Goal: Entertainment & Leisure: Consume media (video, audio)

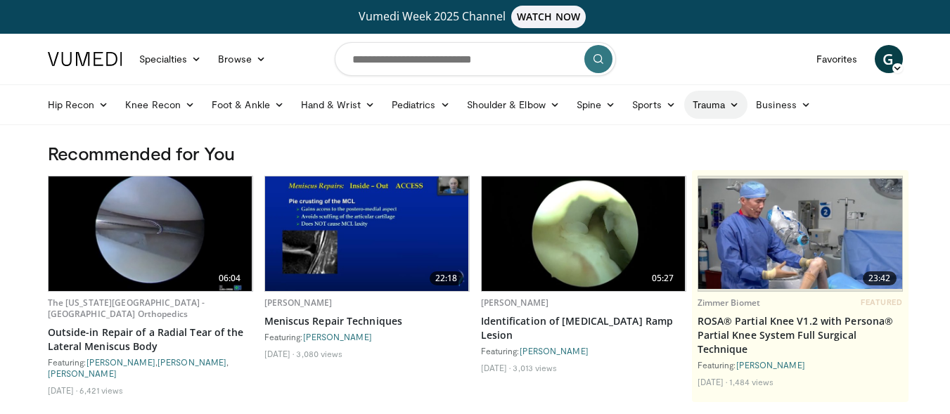
click at [731, 102] on icon at bounding box center [734, 105] width 10 height 10
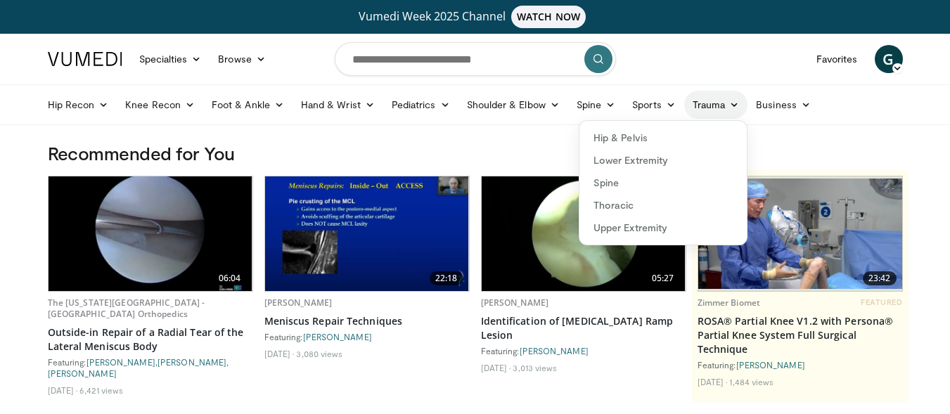
click at [731, 102] on icon at bounding box center [734, 105] width 10 height 10
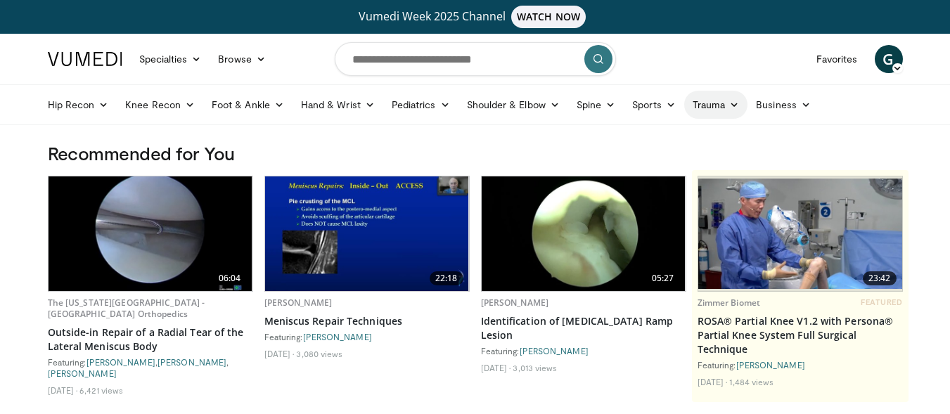
click at [731, 102] on icon at bounding box center [734, 105] width 10 height 10
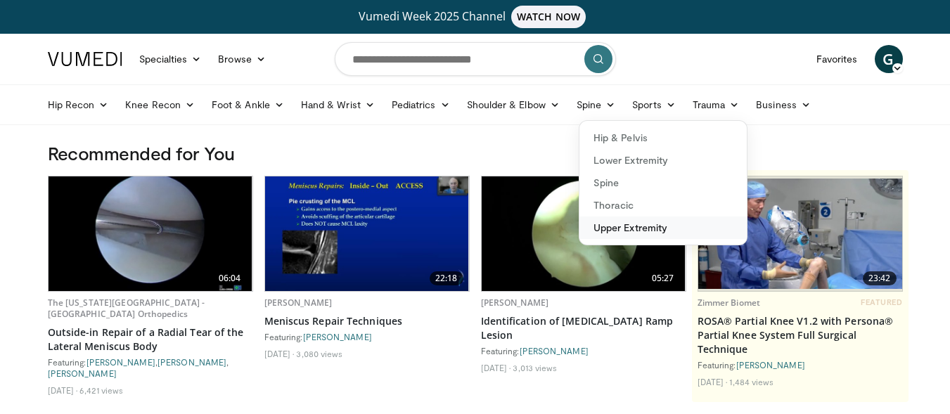
click at [636, 226] on link "Upper Extremity" at bounding box center [662, 228] width 167 height 22
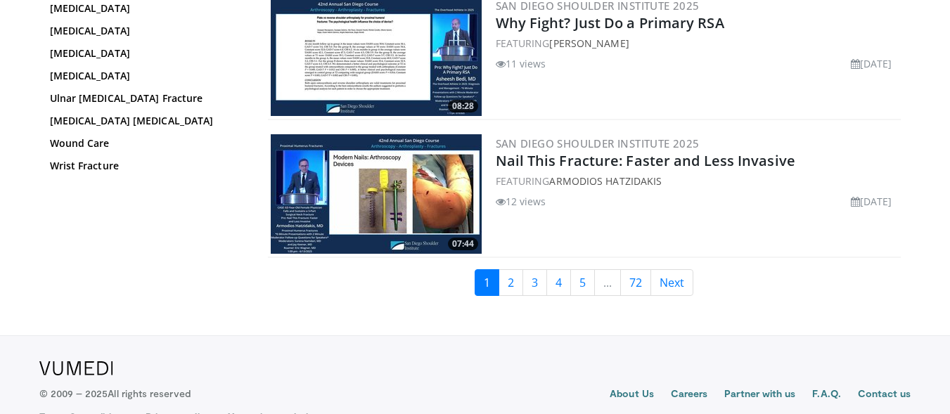
scroll to position [3398, 0]
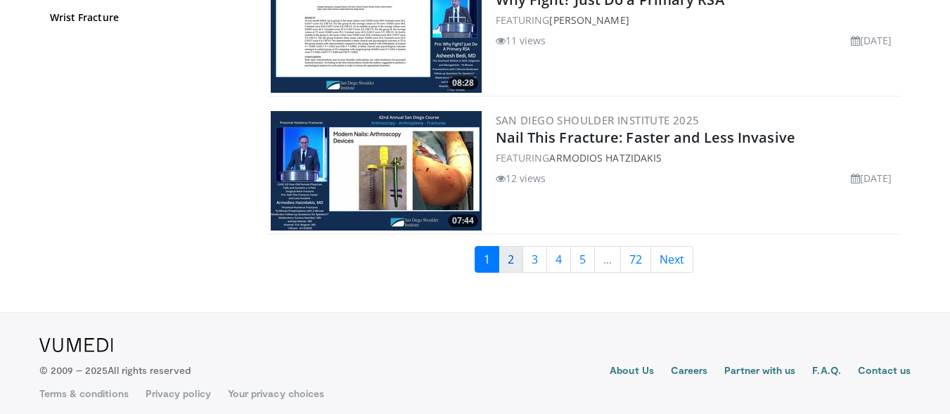
click at [505, 250] on link "2" at bounding box center [510, 259] width 25 height 27
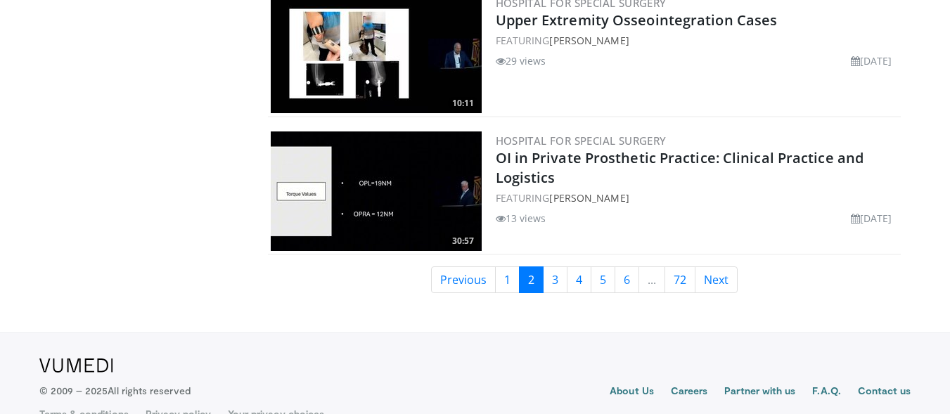
scroll to position [3398, 0]
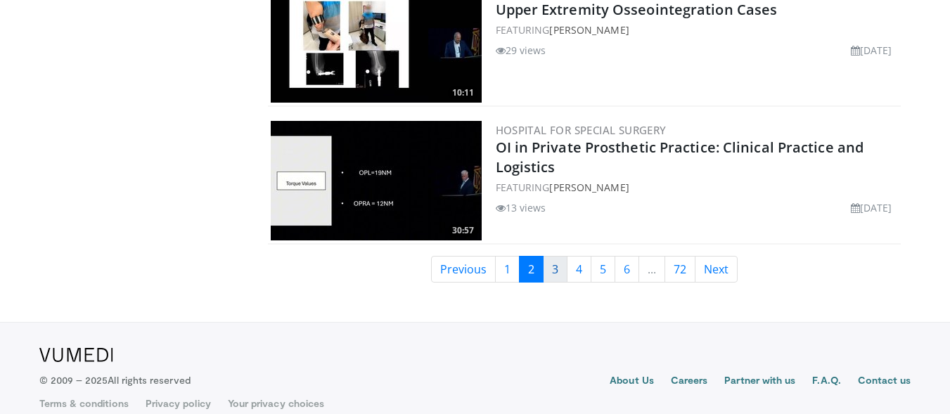
click at [557, 256] on link "3" at bounding box center [555, 269] width 25 height 27
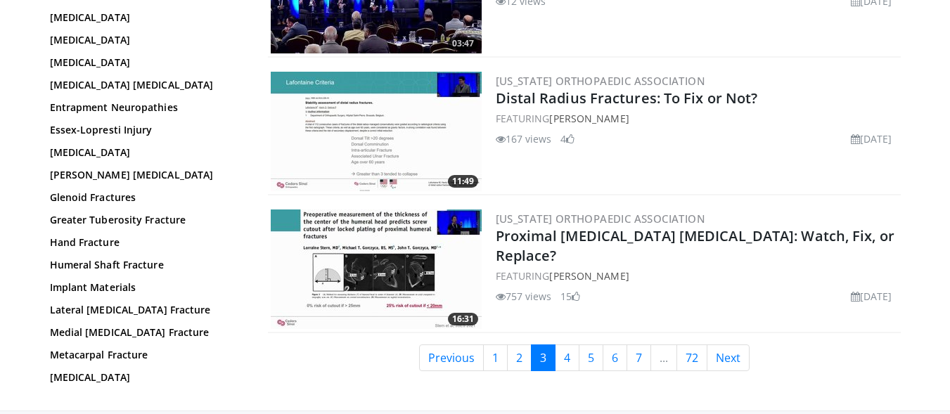
scroll to position [3375, 0]
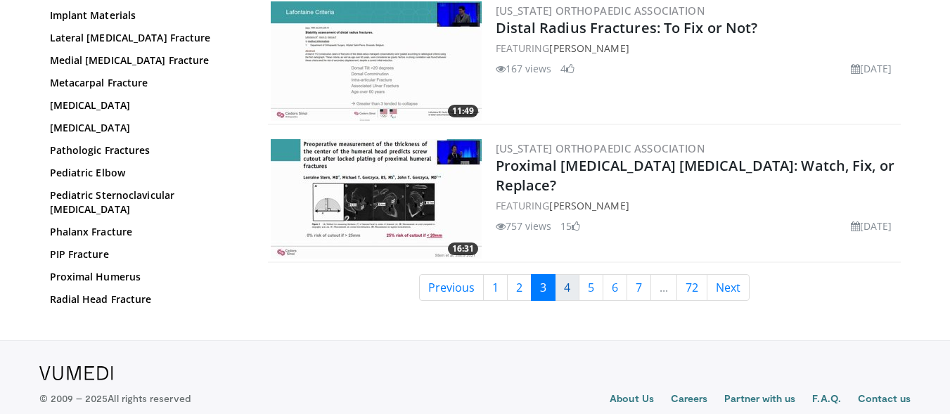
click at [575, 274] on link "4" at bounding box center [567, 287] width 25 height 27
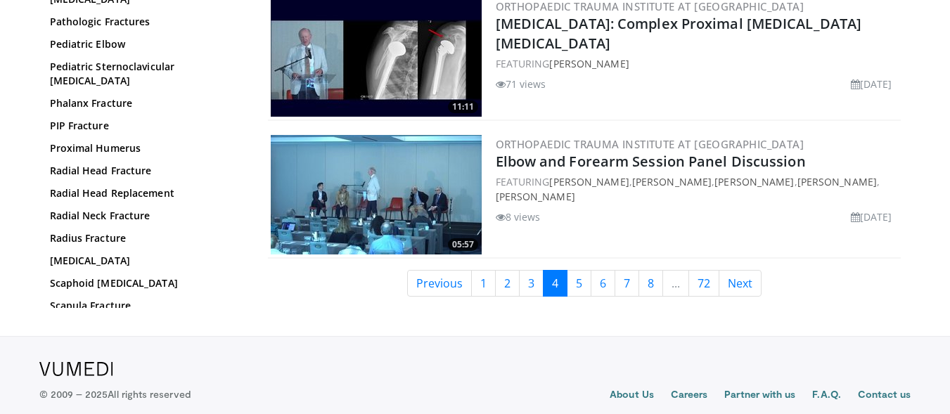
scroll to position [3375, 0]
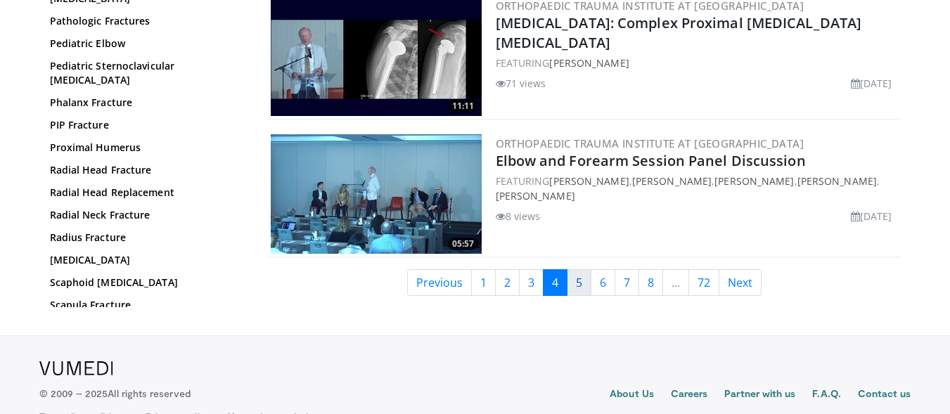
click at [577, 273] on link "5" at bounding box center [579, 282] width 25 height 27
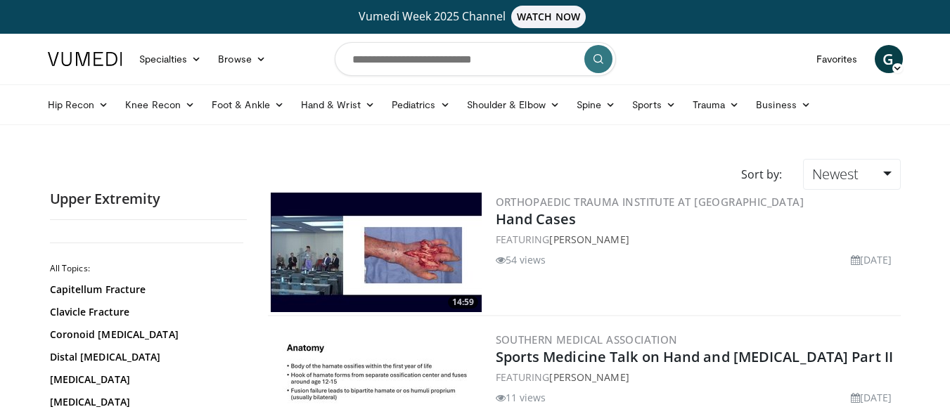
scroll to position [141, 0]
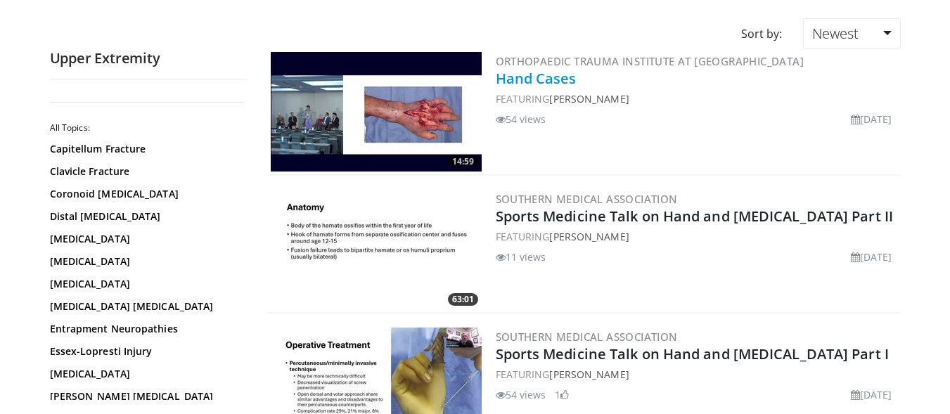
click at [537, 82] on link "Hand Cases" at bounding box center [536, 78] width 81 height 19
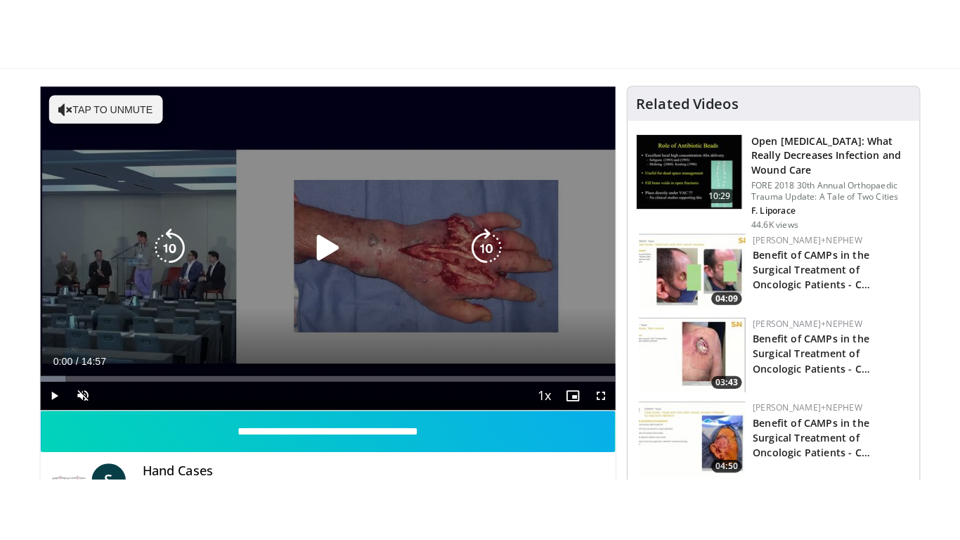
scroll to position [141, 0]
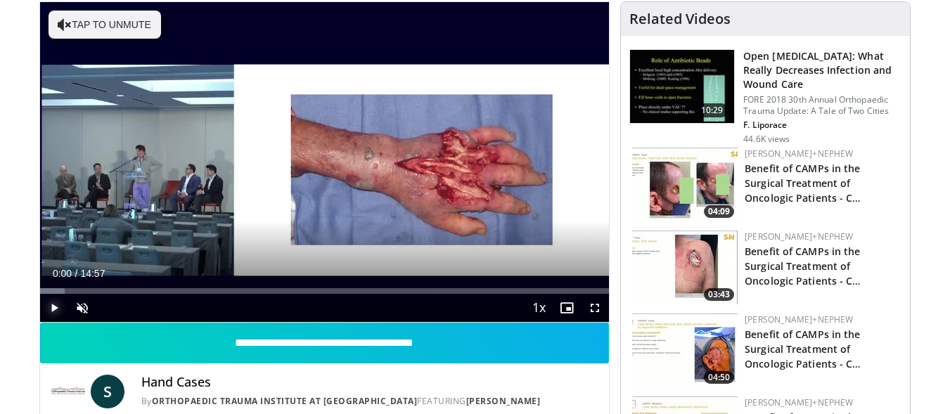
click at [56, 304] on span "Video Player" at bounding box center [54, 308] width 28 height 28
click at [82, 307] on video-js "**********" at bounding box center [325, 162] width 570 height 321
click at [82, 307] on span "Video Player" at bounding box center [82, 308] width 28 height 28
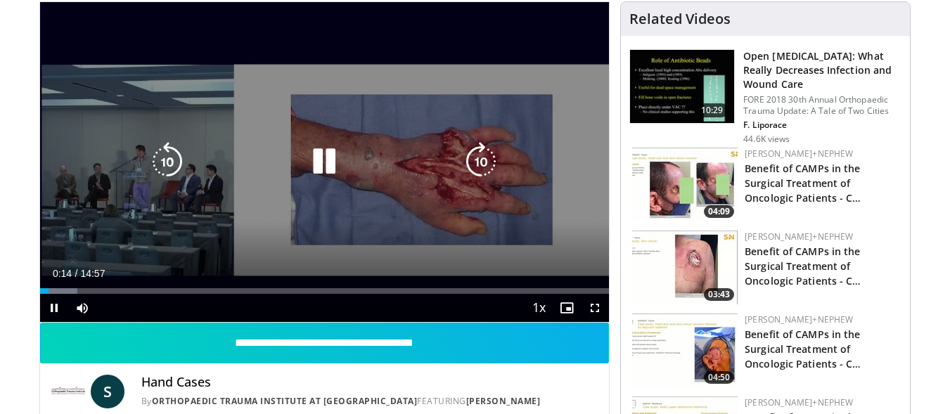
click at [595, 308] on div "10 seconds Tap to unmute" at bounding box center [325, 162] width 570 height 320
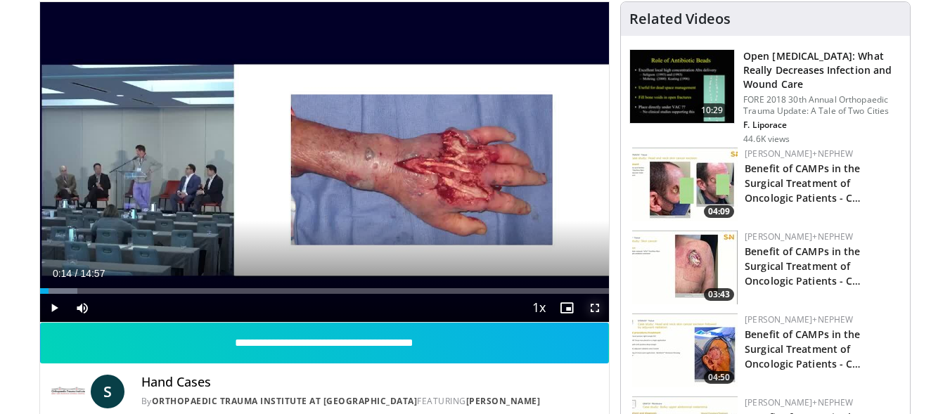
drag, startPoint x: 596, startPoint y: 310, endPoint x: 596, endPoint y: 408, distance: 97.7
click at [596, 310] on span "Video Player" at bounding box center [595, 308] width 28 height 28
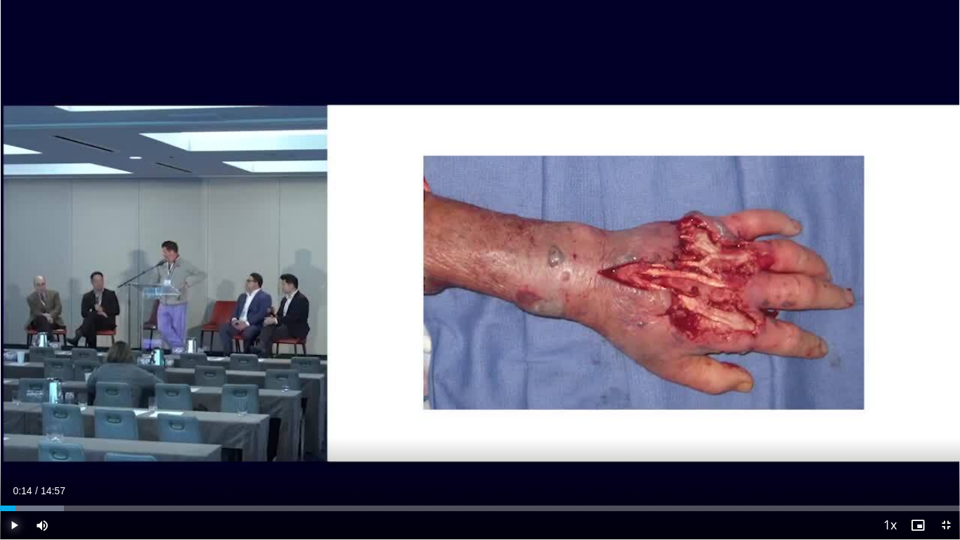
click at [13, 413] on span "Video Player" at bounding box center [14, 525] width 28 height 28
drag, startPoint x: 219, startPoint y: 511, endPoint x: 297, endPoint y: 511, distance: 78.0
click at [297, 413] on div "Current Time 3:23 / Duration 14:57 Pause Skip Backward Skip Forward Mute Loaded…" at bounding box center [480, 525] width 960 height 28
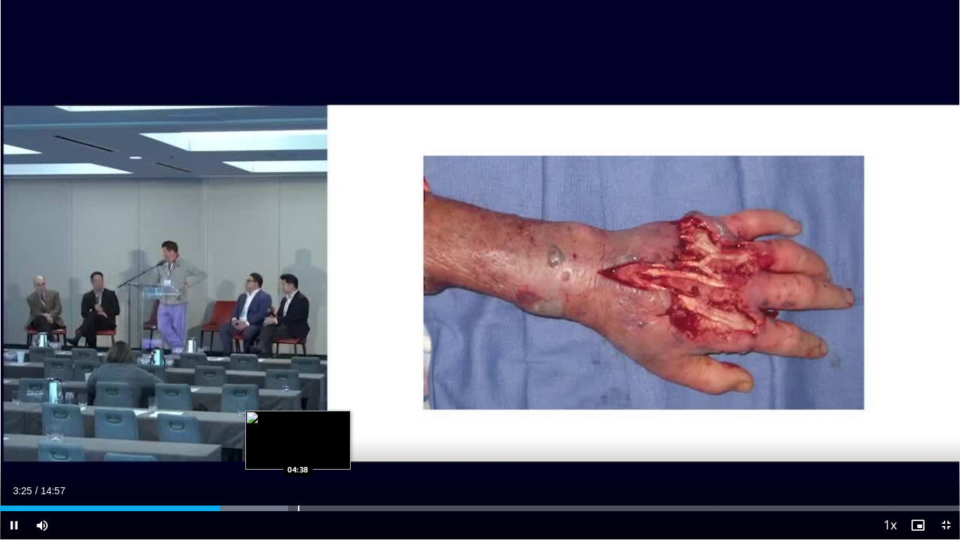
click at [302, 413] on div "Loaded : 30.02% 03:25 04:38" at bounding box center [480, 509] width 960 height 6
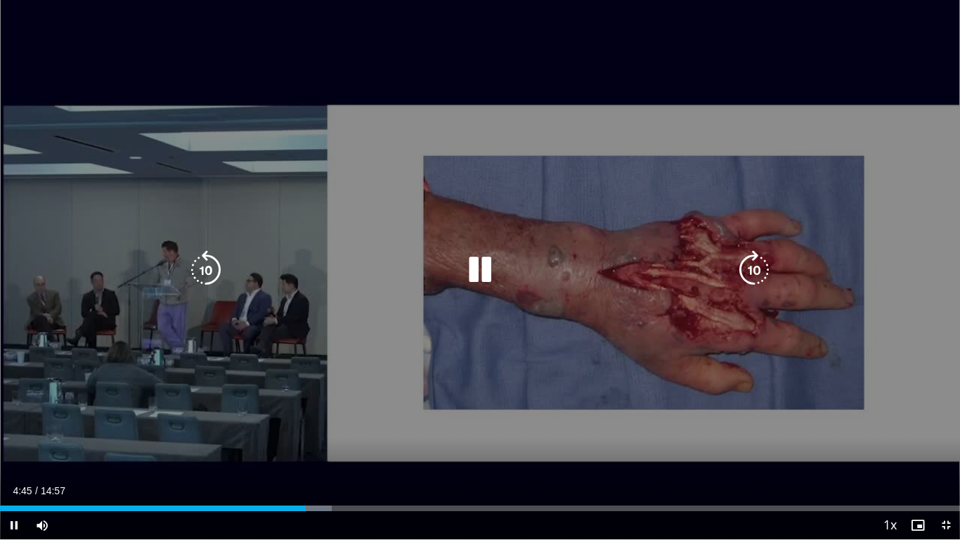
click at [462, 413] on div "Loaded : 34.52% 04:45 07:10" at bounding box center [480, 504] width 960 height 13
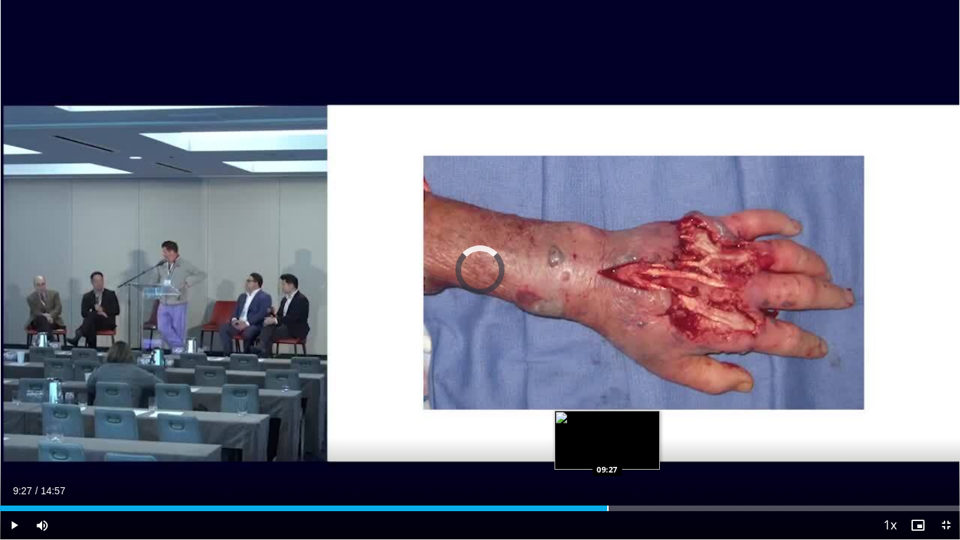
click at [607, 413] on div "Loaded : 55.59% 09:27 09:27" at bounding box center [480, 504] width 960 height 13
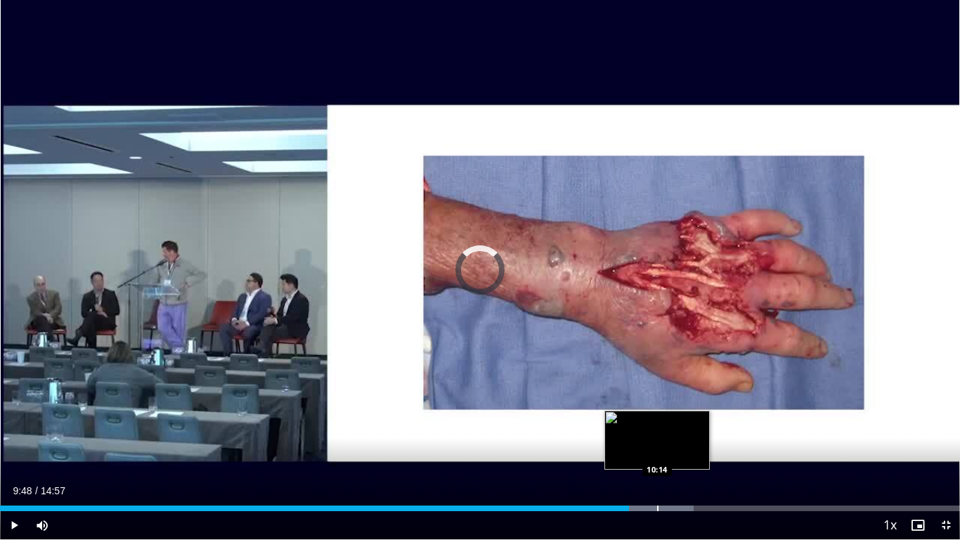
click at [657, 413] on div "Progress Bar" at bounding box center [657, 509] width 1 height 6
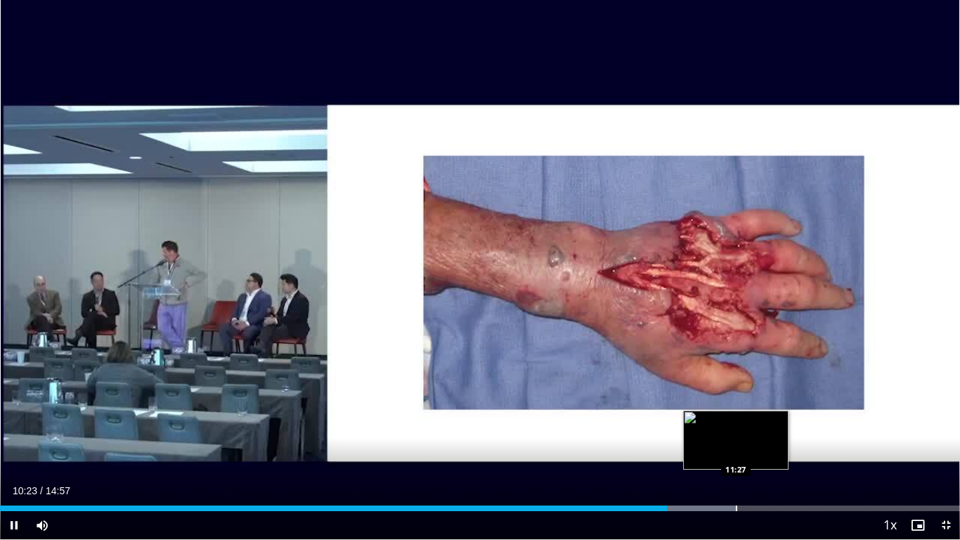
click at [736, 413] on div "Progress Bar" at bounding box center [736, 509] width 1 height 6
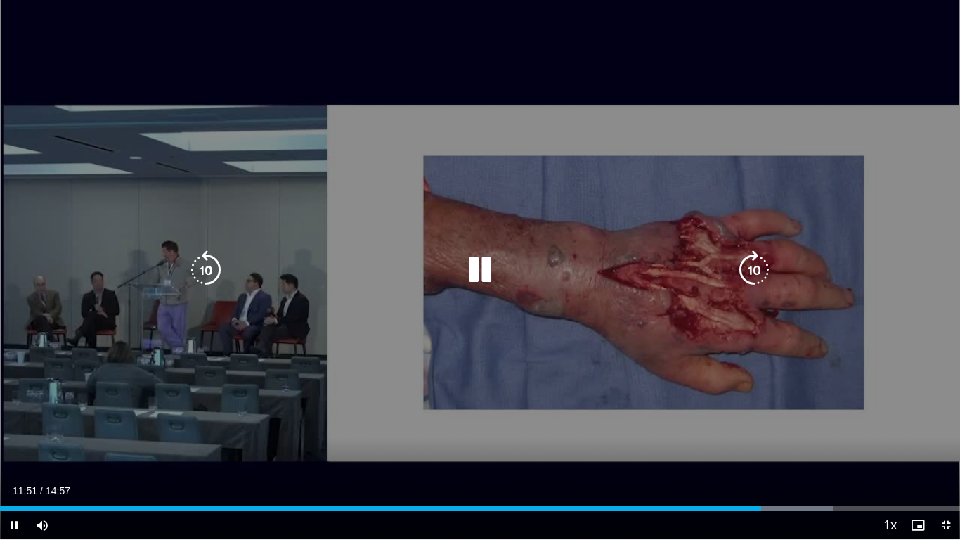
click at [780, 413] on div "Current Time 11:51 / Duration 14:57 Pause Skip Backward Skip Forward Mute Loade…" at bounding box center [480, 525] width 960 height 28
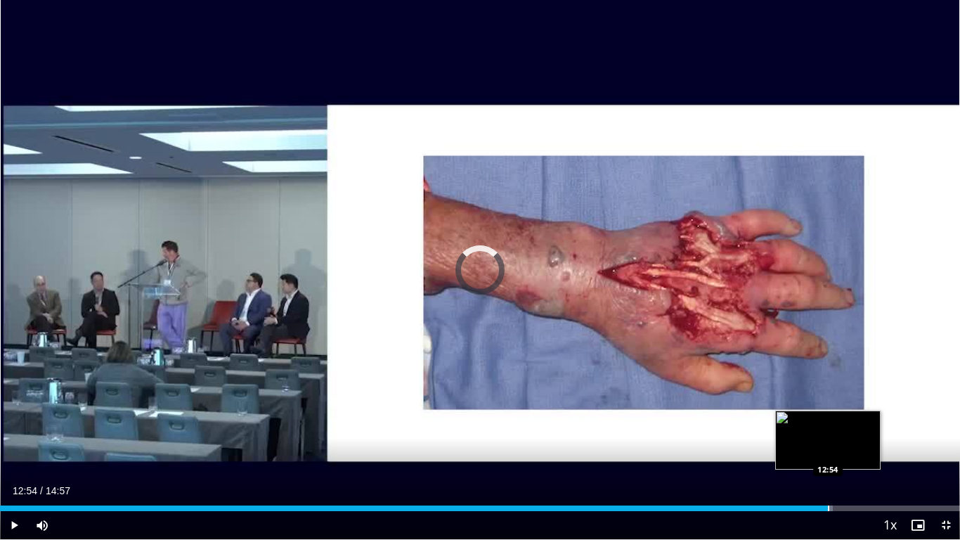
click at [828, 413] on div "Progress Bar" at bounding box center [828, 509] width 1 height 6
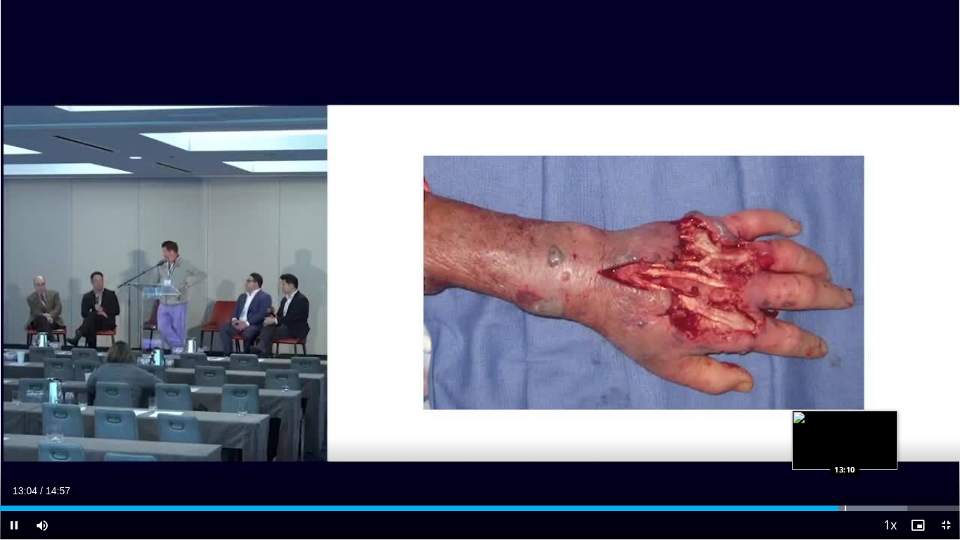
click at [845, 413] on div "Loaded : 94.51% 13:04 13:10" at bounding box center [480, 504] width 960 height 13
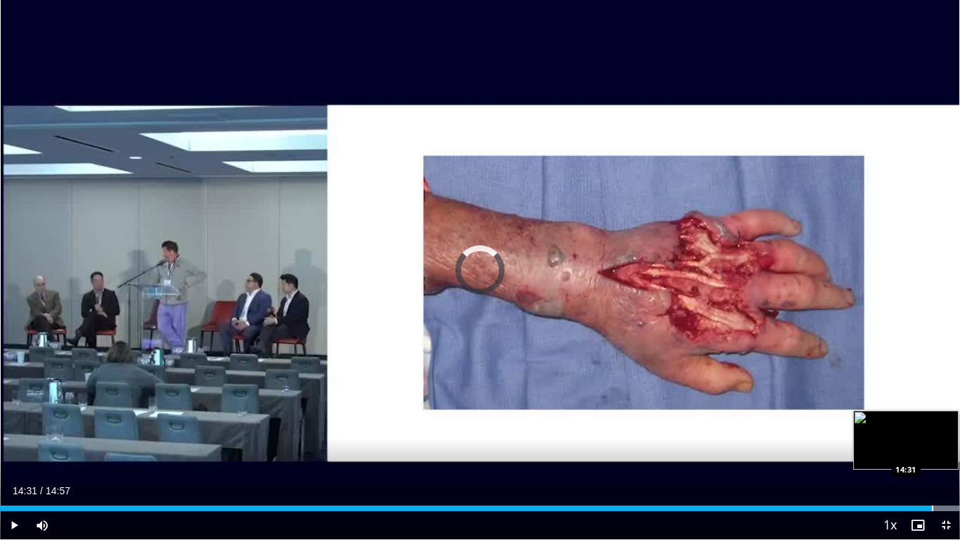
click at [932, 413] on div "Loaded : 100.00% 14:31 14:31" at bounding box center [480, 509] width 960 height 6
click at [956, 413] on div "Progress Bar" at bounding box center [956, 509] width 1 height 6
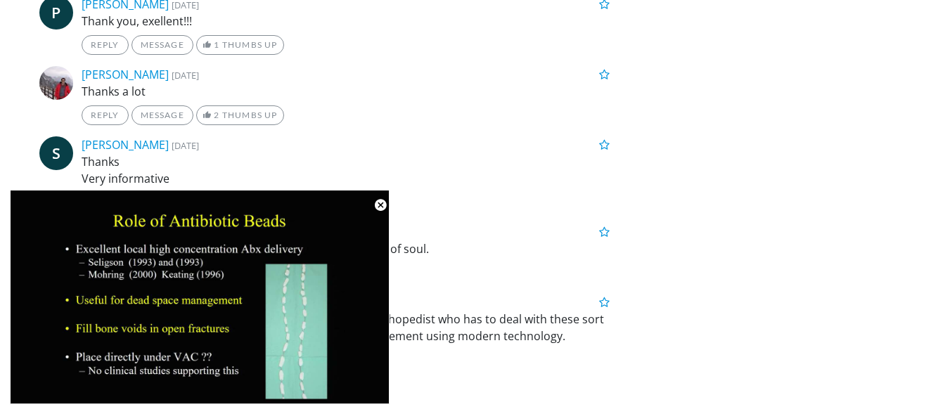
scroll to position [2204, 0]
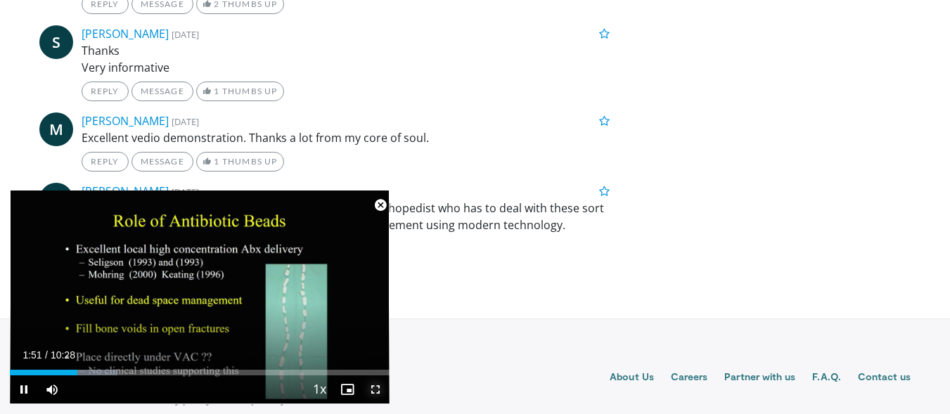
click at [374, 390] on span "Video Player" at bounding box center [375, 389] width 28 height 28
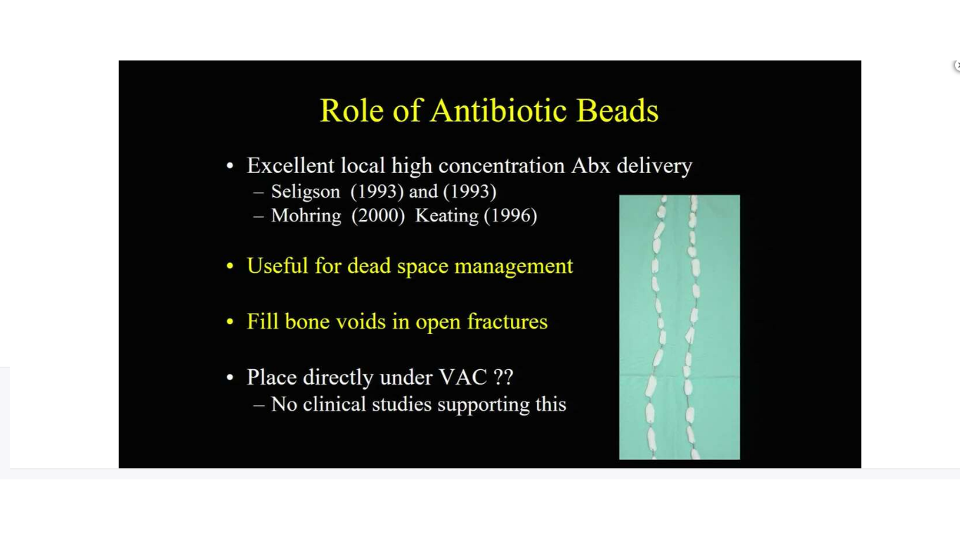
scroll to position [1758, 0]
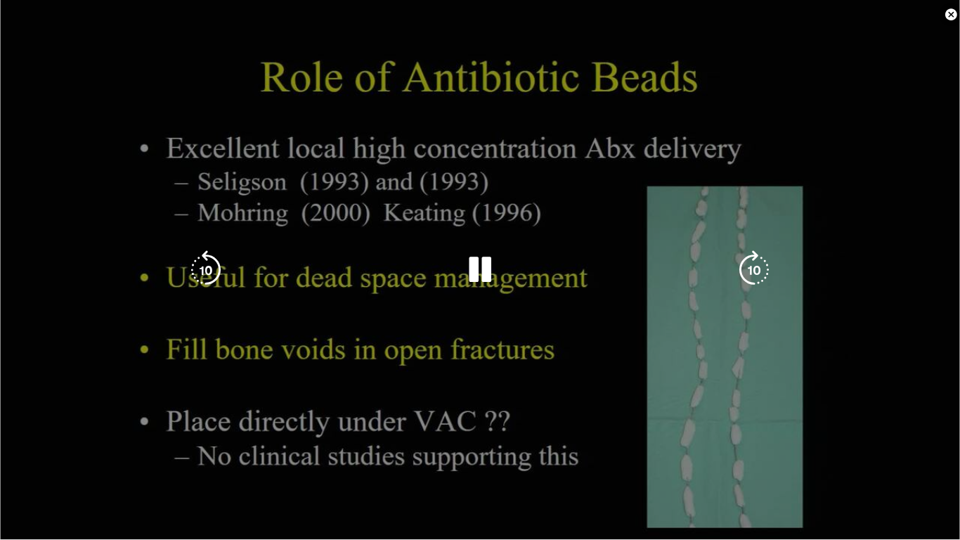
click at [347, 413] on div "10 seconds Tap to unmute" at bounding box center [480, 269] width 960 height 539
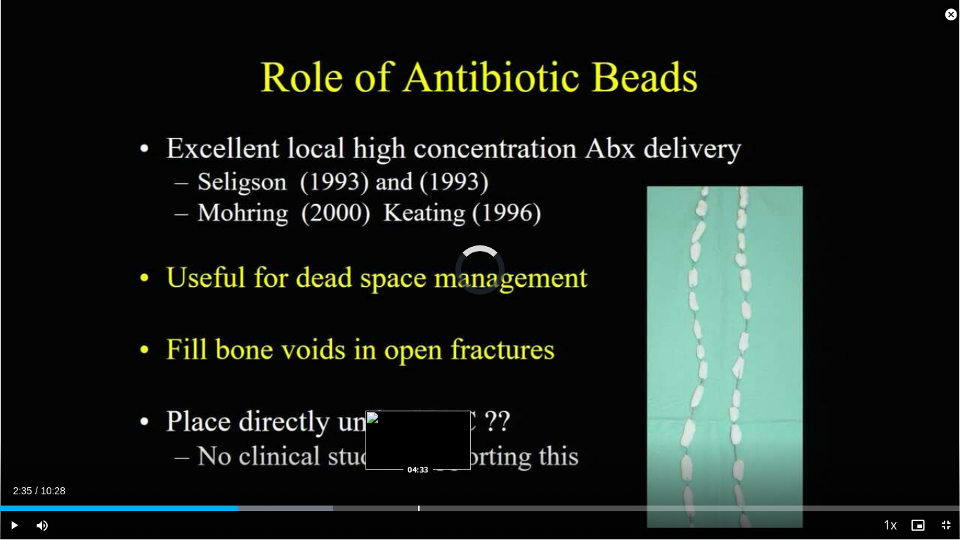
click at [418, 413] on div "Loaded : 34.71% 04:33 04:33" at bounding box center [480, 504] width 960 height 13
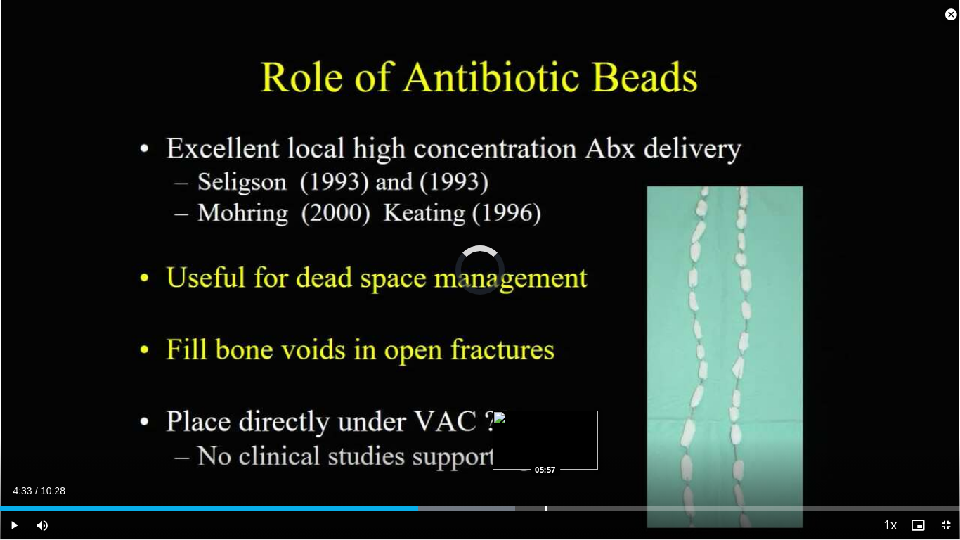
click at [546, 413] on div "Progress Bar" at bounding box center [546, 509] width 1 height 6
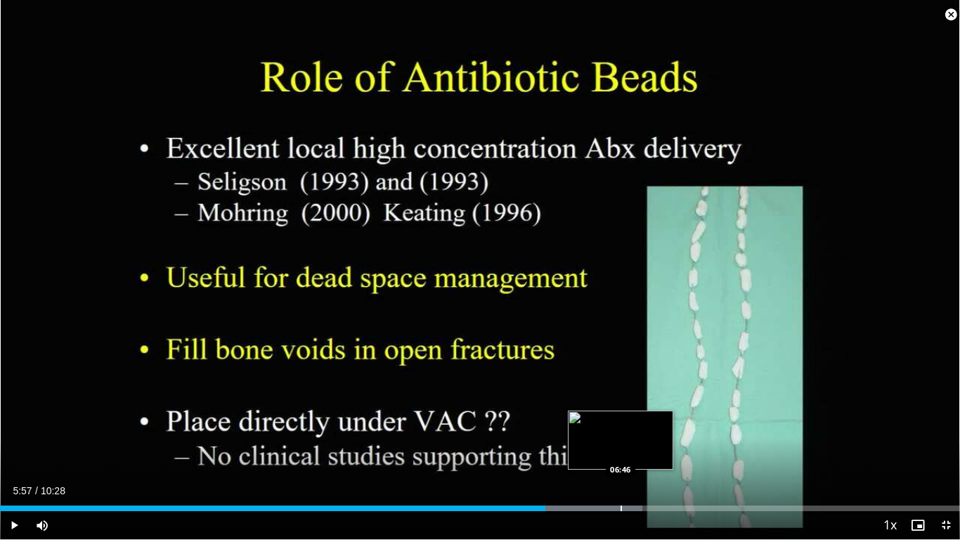
click at [621, 413] on div "Progress Bar" at bounding box center [621, 509] width 1 height 6
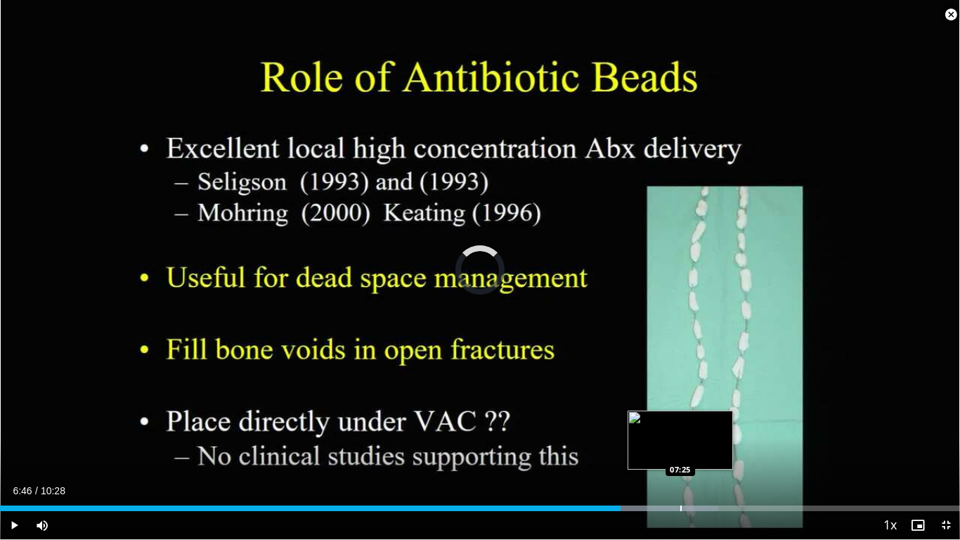
click at [681, 413] on div "Progress Bar" at bounding box center [681, 509] width 1 height 6
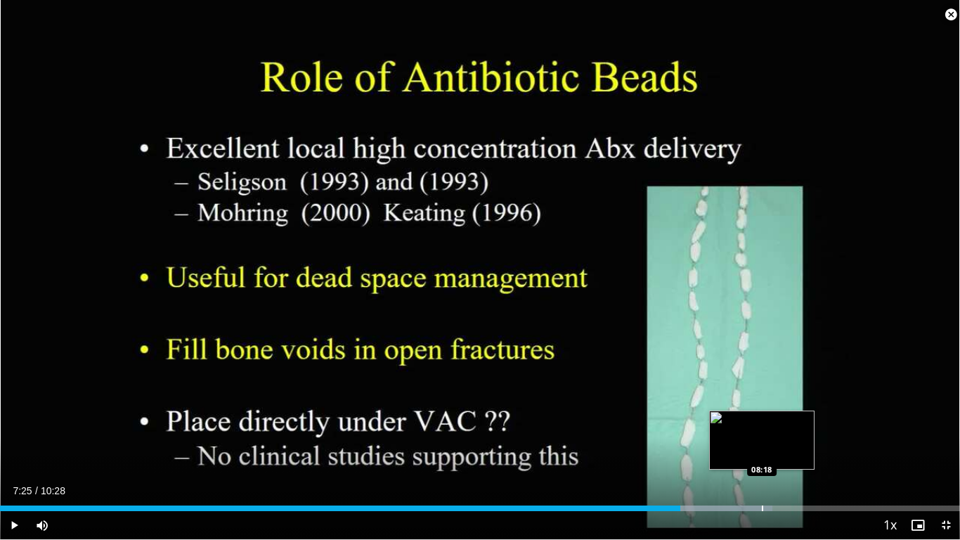
click at [762, 413] on div "Loaded : 80.48% 07:25 08:18" at bounding box center [480, 504] width 960 height 13
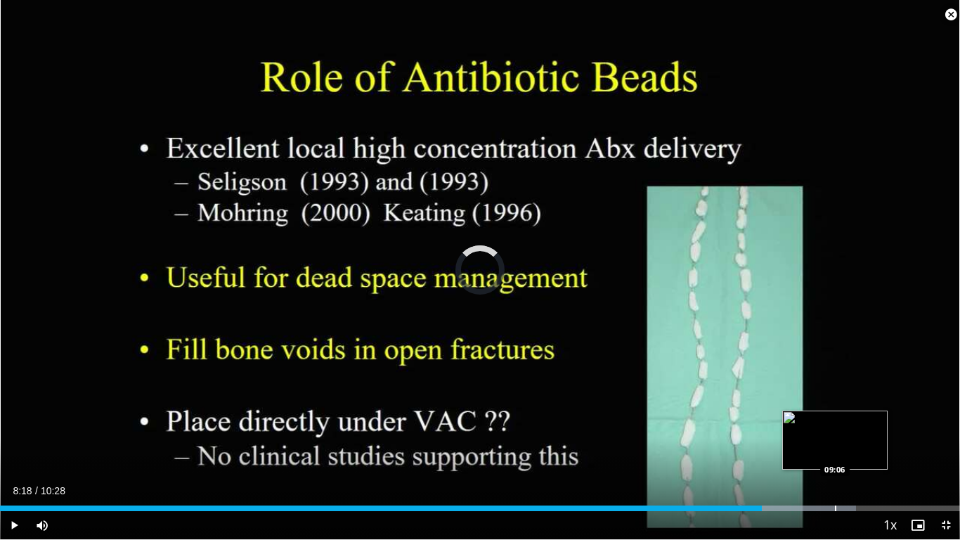
click at [835, 413] on div "Progress Bar" at bounding box center [835, 509] width 1 height 6
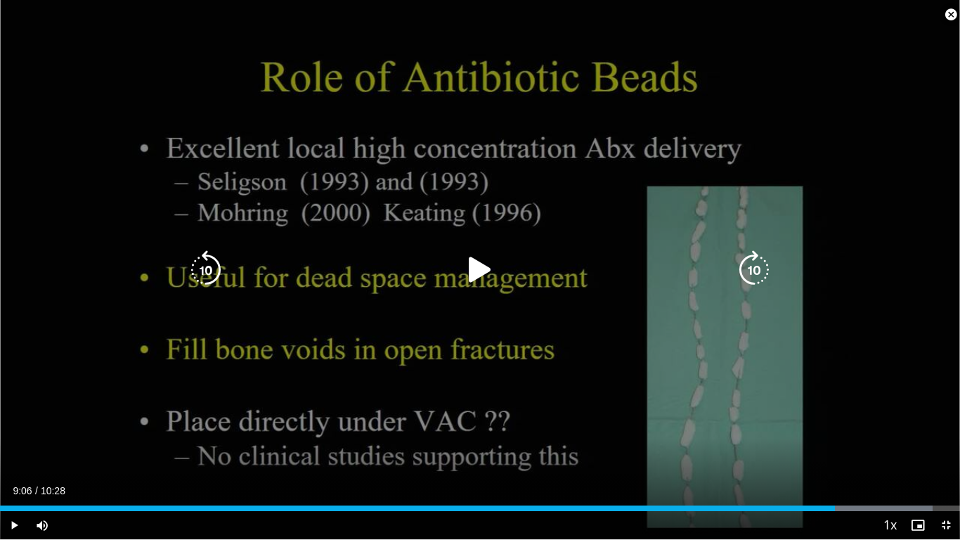
click at [484, 274] on icon "Video Player" at bounding box center [480, 269] width 39 height 39
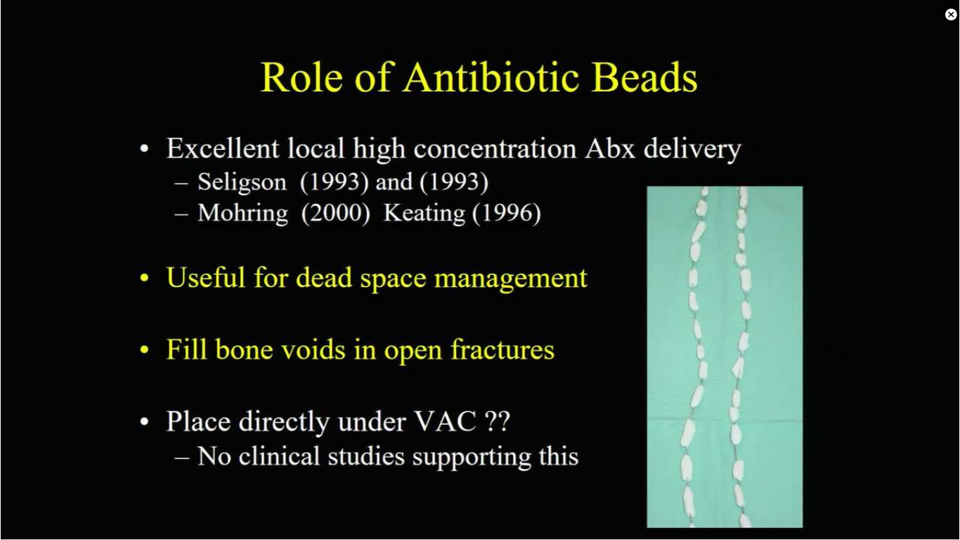
click at [914, 413] on video-js "**********" at bounding box center [480, 270] width 960 height 540
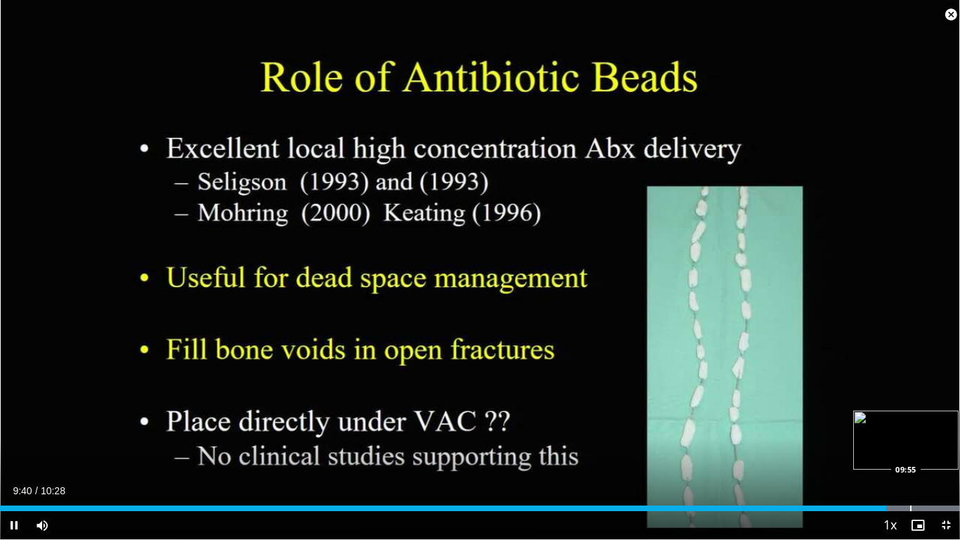
click at [912, 413] on div "Progress Bar" at bounding box center [911, 509] width 1 height 6
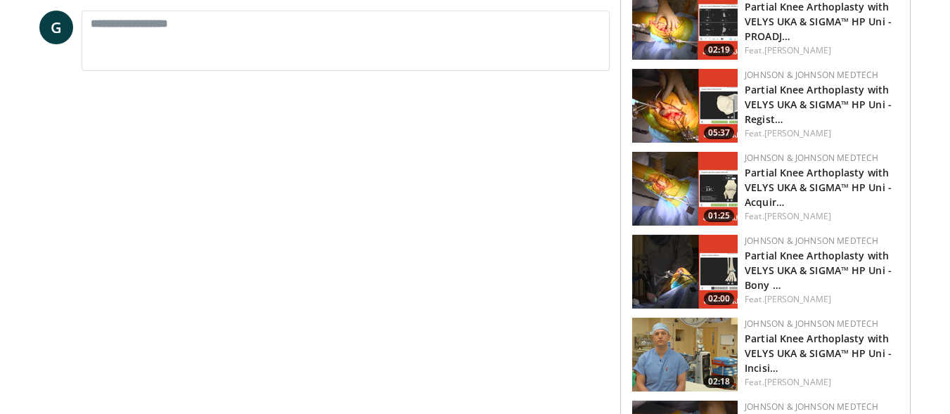
scroll to position [672, 0]
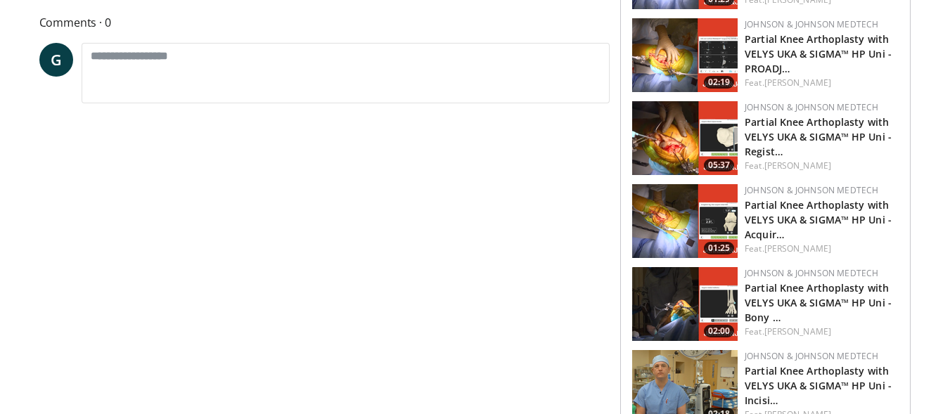
click at [565, 373] on div "**********" at bounding box center [329, 343] width 581 height 1747
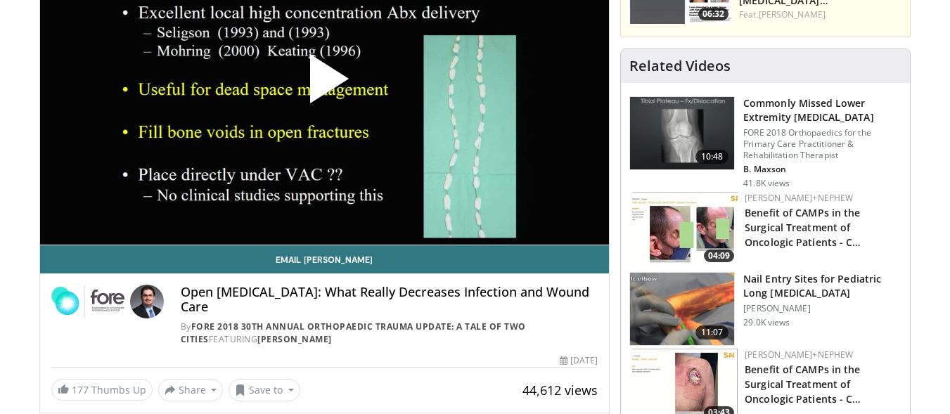
scroll to position [141, 0]
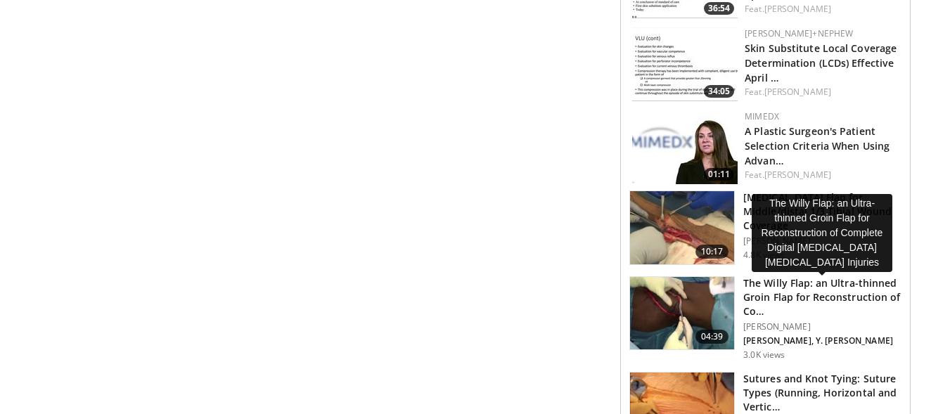
scroll to position [844, 0]
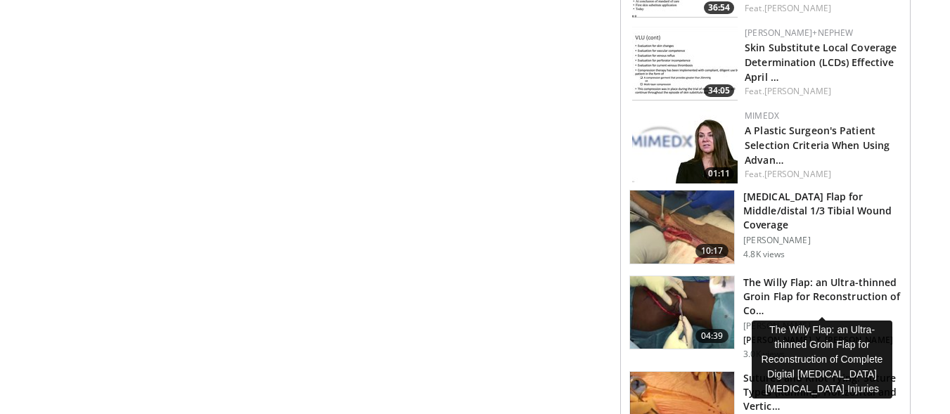
click at [793, 286] on h3 "The Willy Flap: an Ultra-thinned Groin Flap for Reconstruction of Co…" at bounding box center [822, 297] width 158 height 42
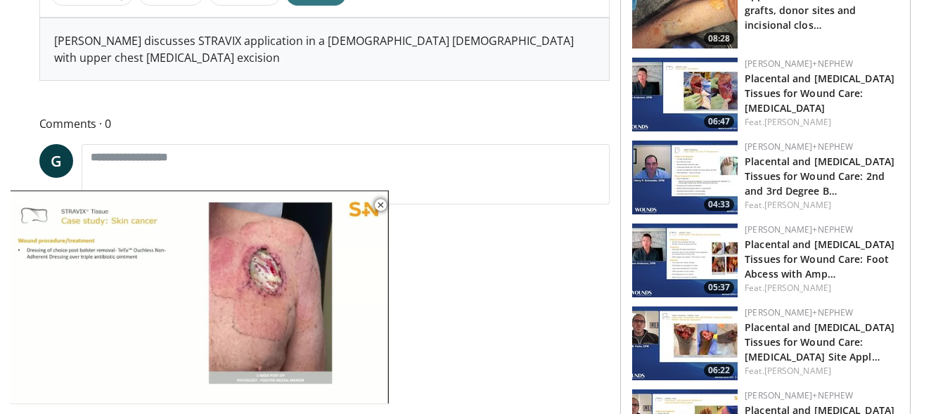
scroll to position [703, 0]
